Goal: Check status: Check status

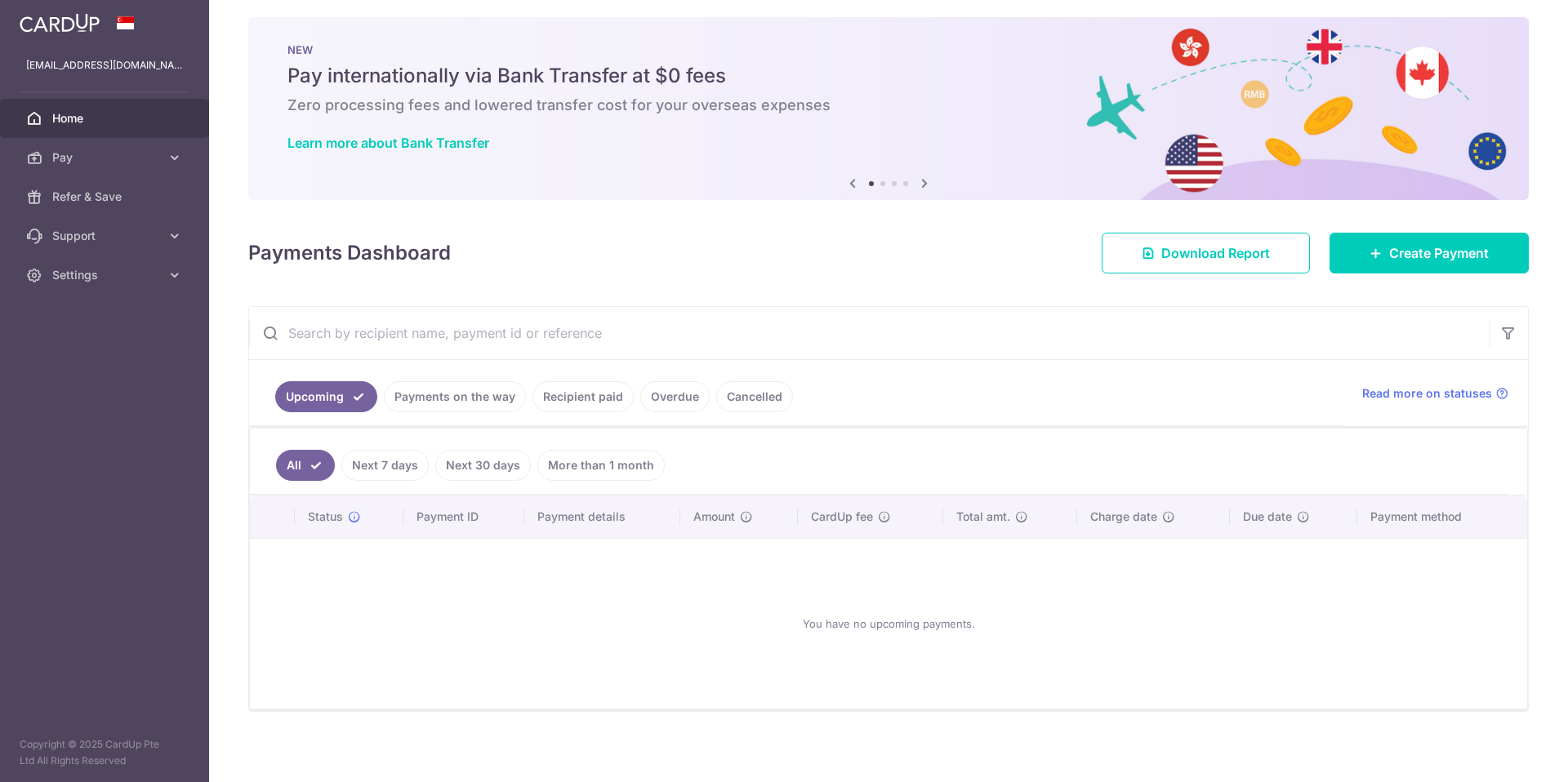
scroll to position [15, 0]
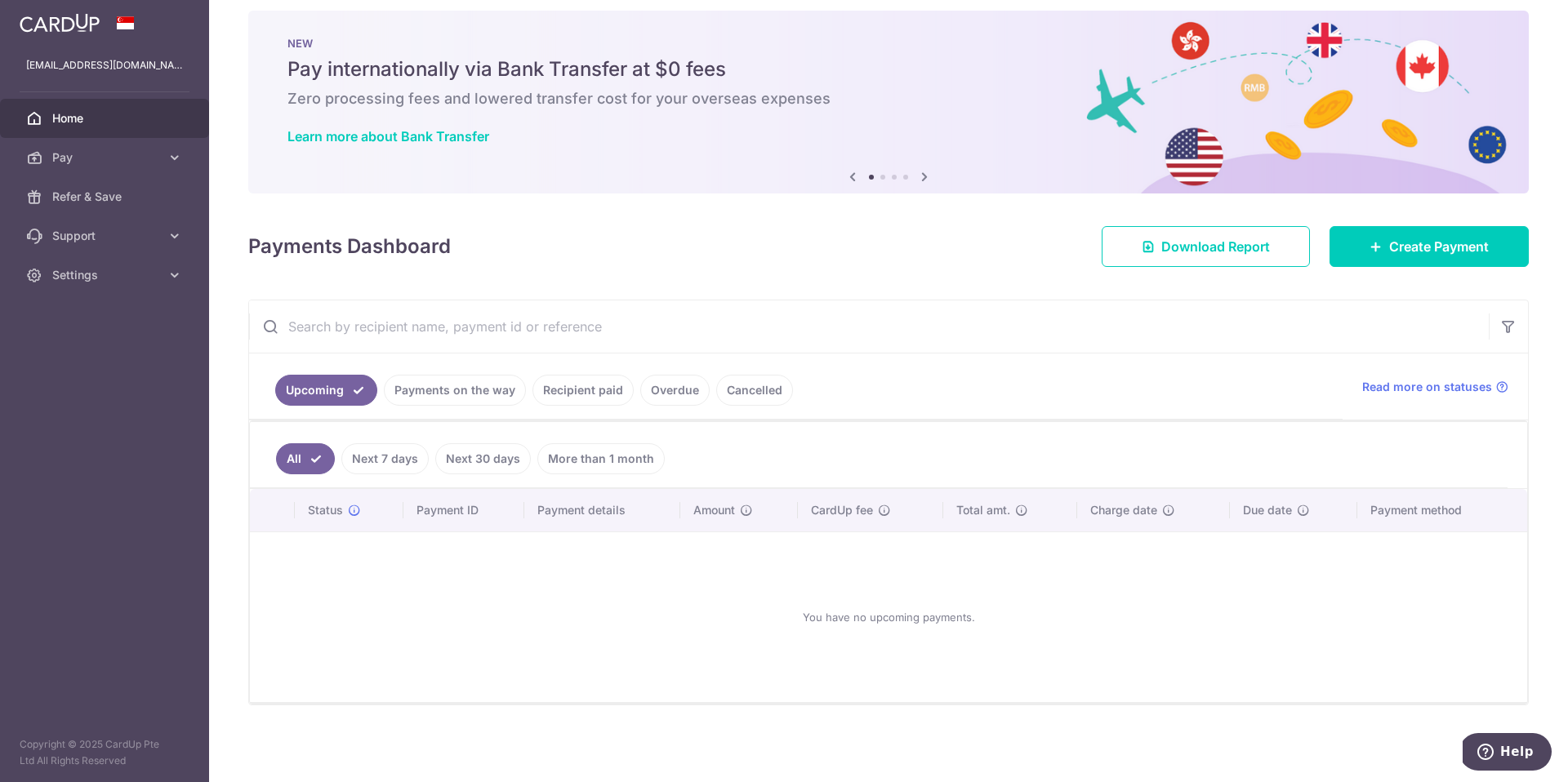
click at [455, 399] on link "Payments on the way" at bounding box center [455, 391] width 142 height 31
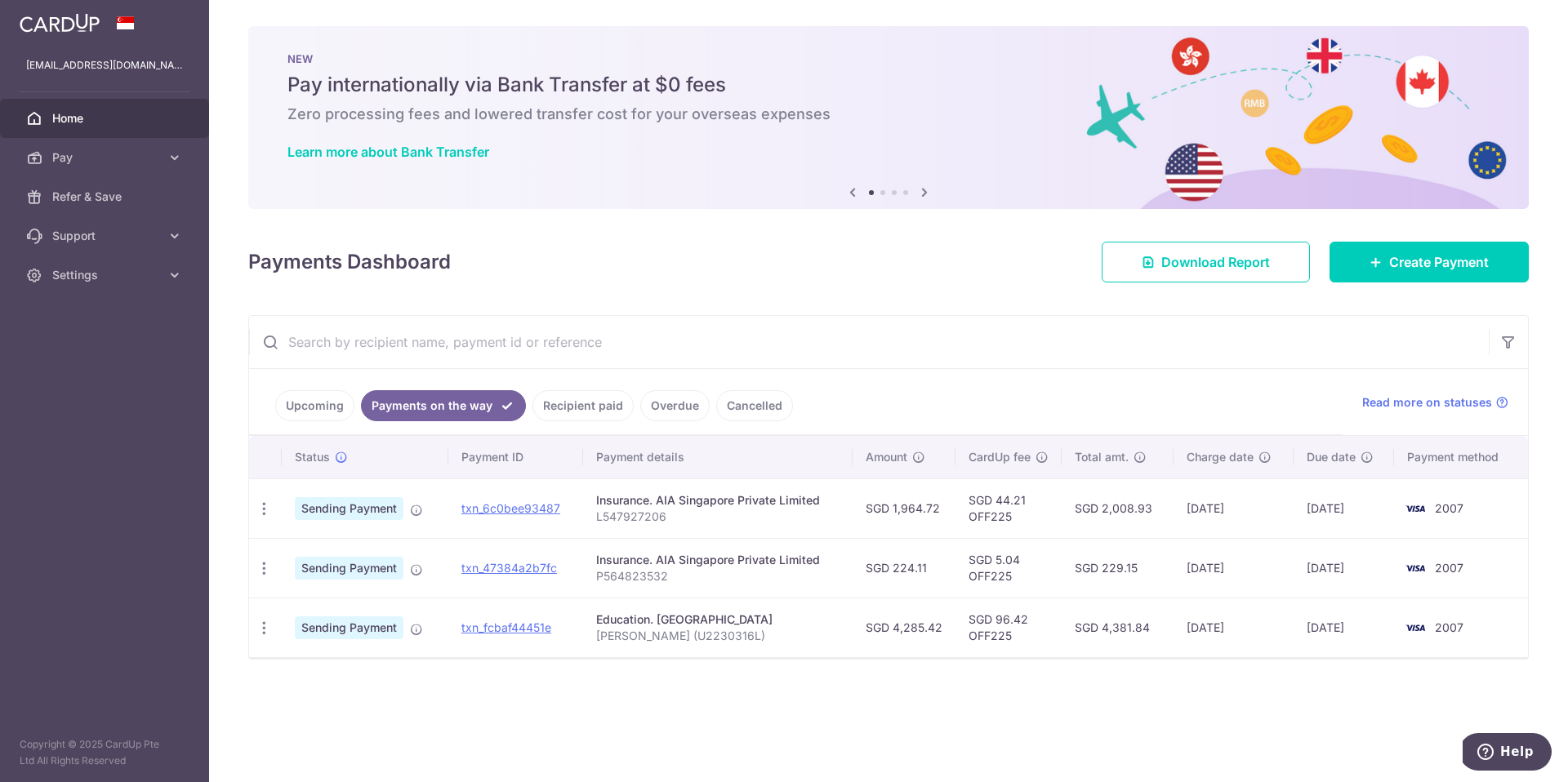
click at [575, 404] on link "Recipient paid" at bounding box center [583, 406] width 101 height 31
